Goal: Information Seeking & Learning: Learn about a topic

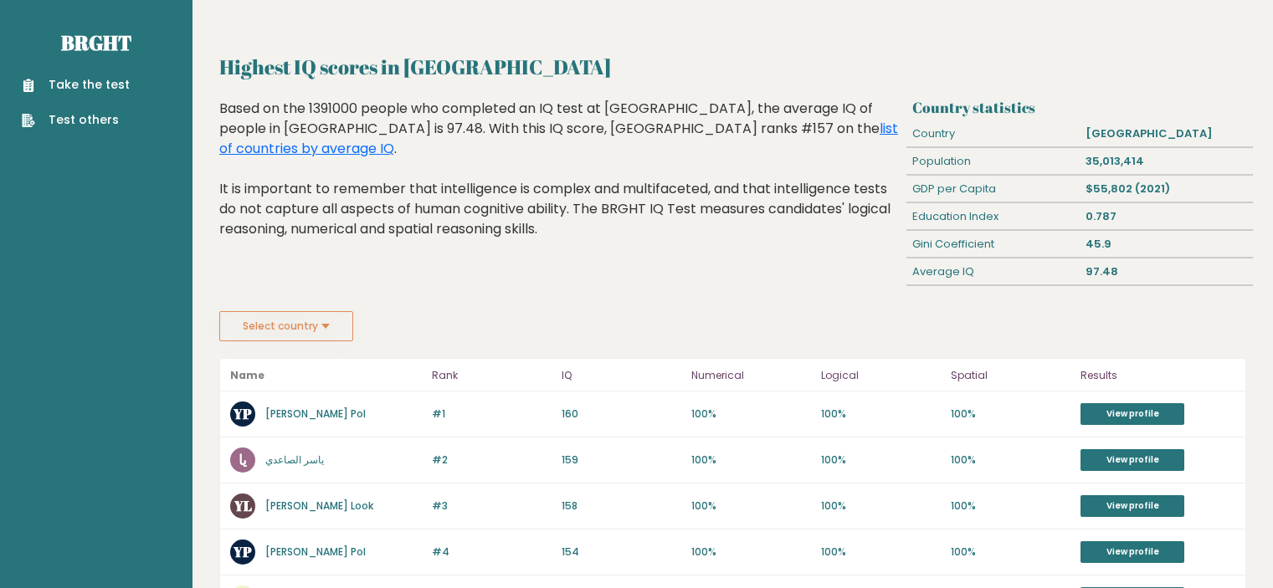
scroll to position [84, 0]
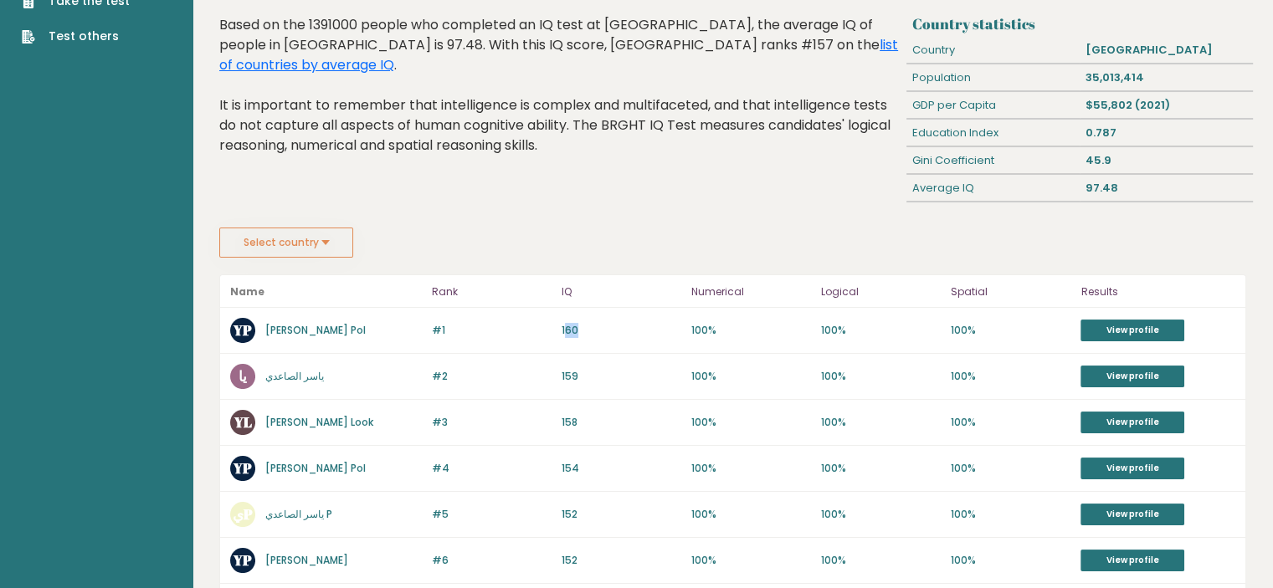
drag, startPoint x: 563, startPoint y: 327, endPoint x: 579, endPoint y: 331, distance: 16.2
click at [579, 331] on p "160" at bounding box center [621, 330] width 120 height 15
drag, startPoint x: 256, startPoint y: 324, endPoint x: 386, endPoint y: 323, distance: 129.7
click at [376, 327] on div "YP [PERSON_NAME] Pol" at bounding box center [326, 330] width 192 height 25
click at [653, 207] on div "Highest IQ scores in [GEOGRAPHIC_DATA] Based on the 1391000 people who complete…" at bounding box center [559, 121] width 693 height 213
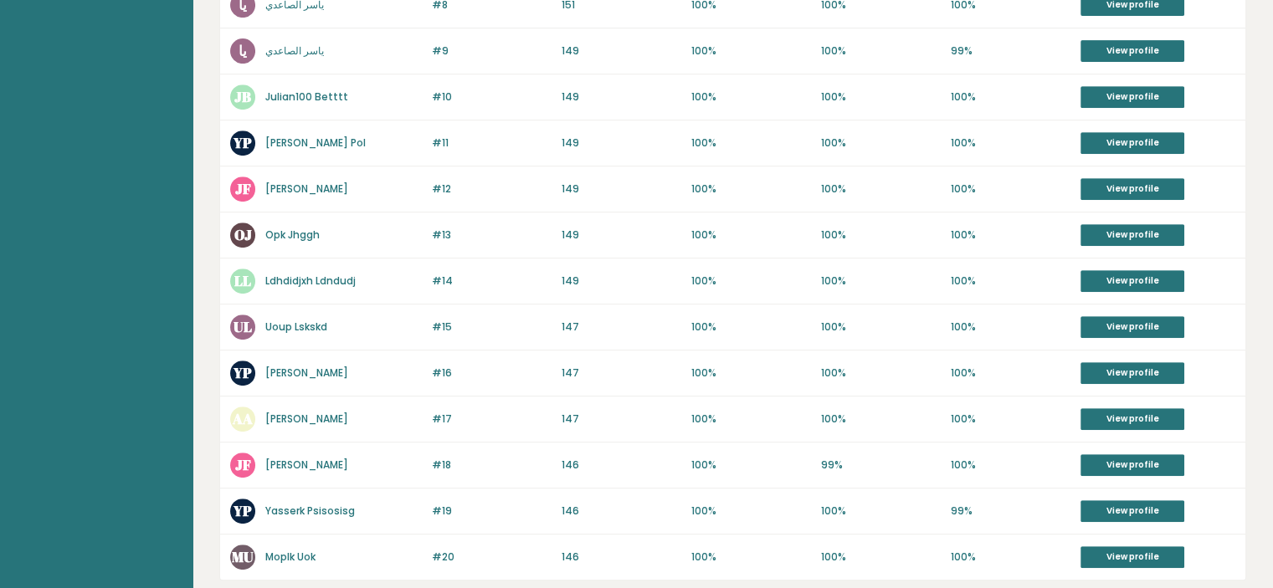
drag, startPoint x: 637, startPoint y: 284, endPoint x: 597, endPoint y: 401, distance: 123.6
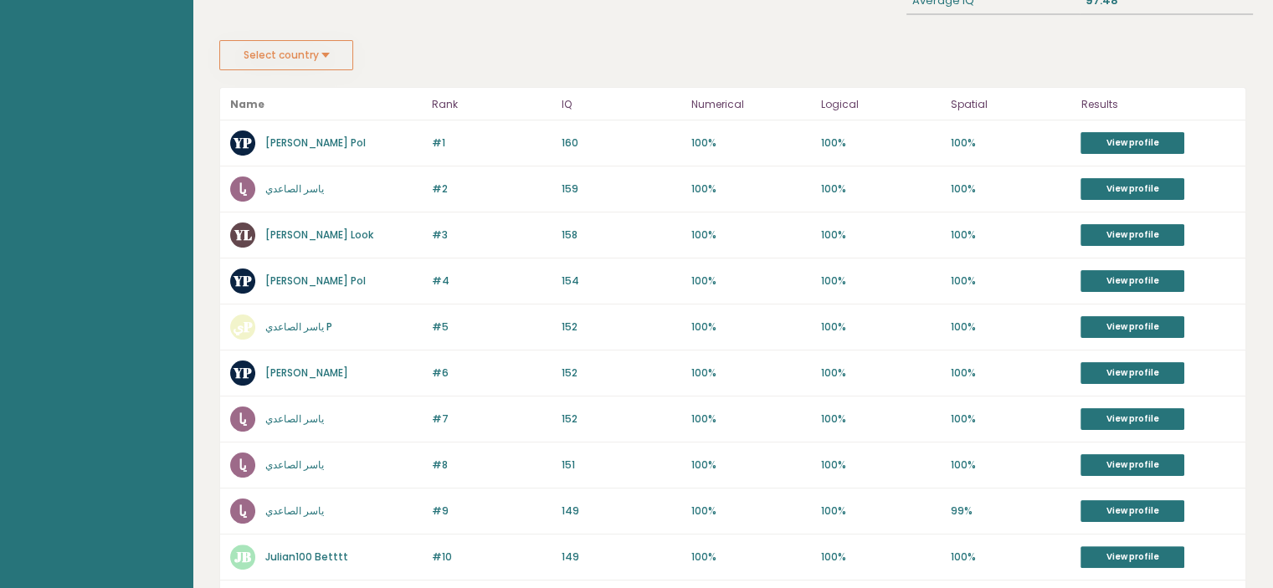
scroll to position [0, 0]
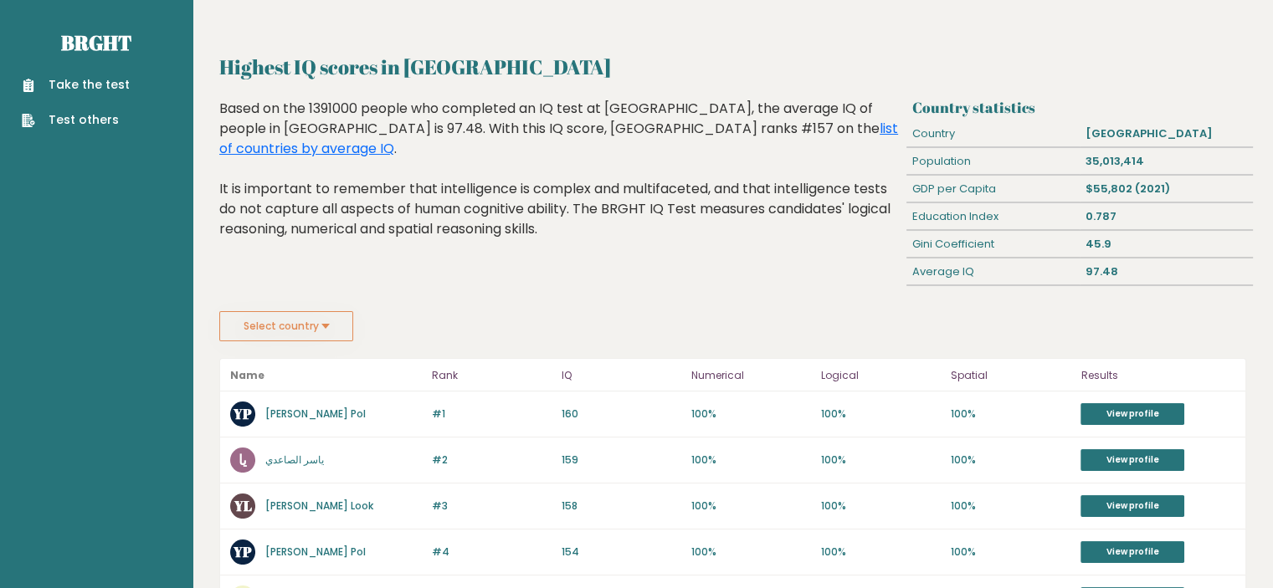
drag, startPoint x: 456, startPoint y: 172, endPoint x: 493, endPoint y: -21, distance: 196.0
click at [40, 83] on link "Take the test" at bounding box center [76, 85] width 108 height 18
